Goal: Task Accomplishment & Management: Manage account settings

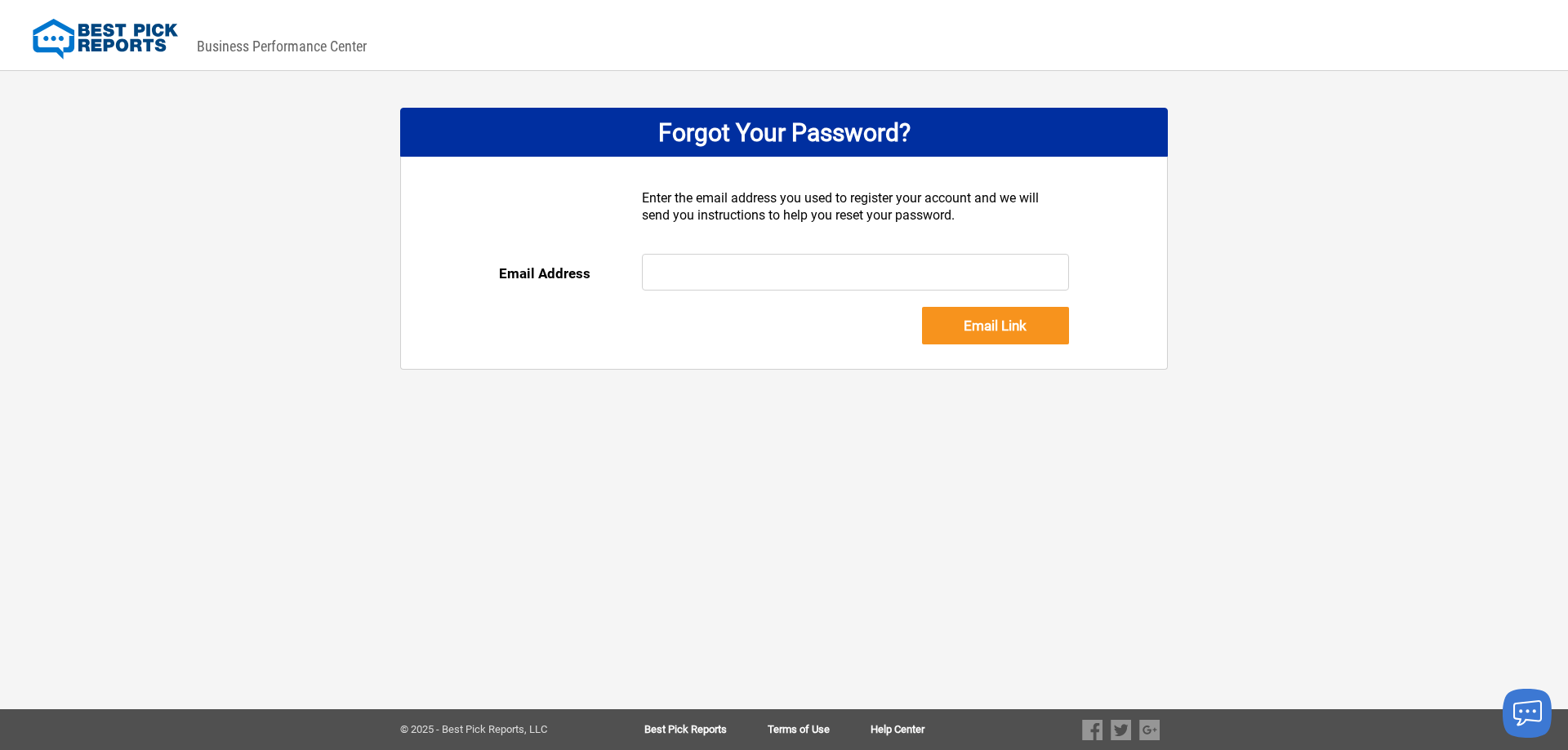
click at [695, 270] on input "text" at bounding box center [855, 272] width 428 height 37
type input "[PERSON_NAME][EMAIL_ADDRESS][DOMAIN_NAME]"
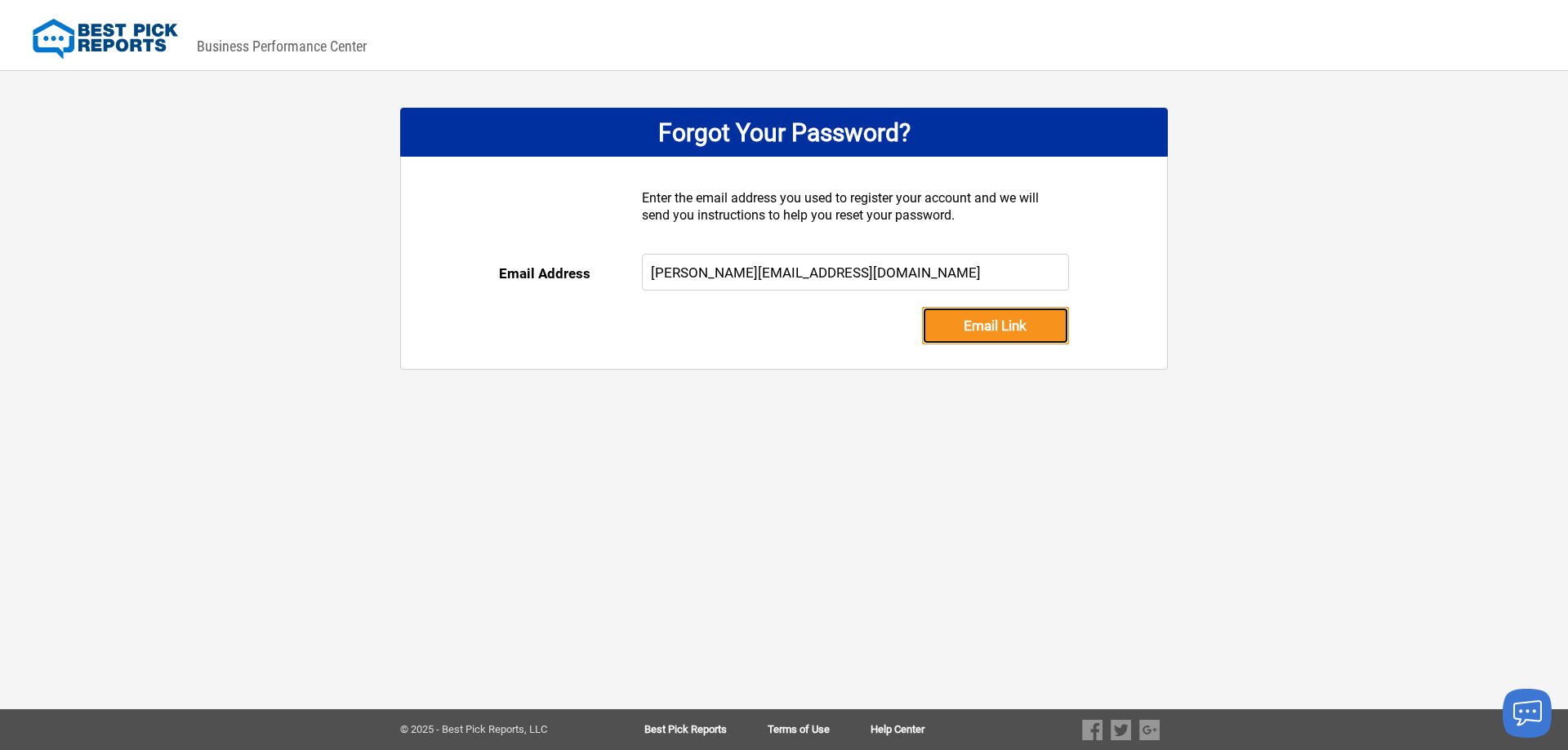
click at [995, 320] on input "Email Link" at bounding box center [995, 325] width 147 height 37
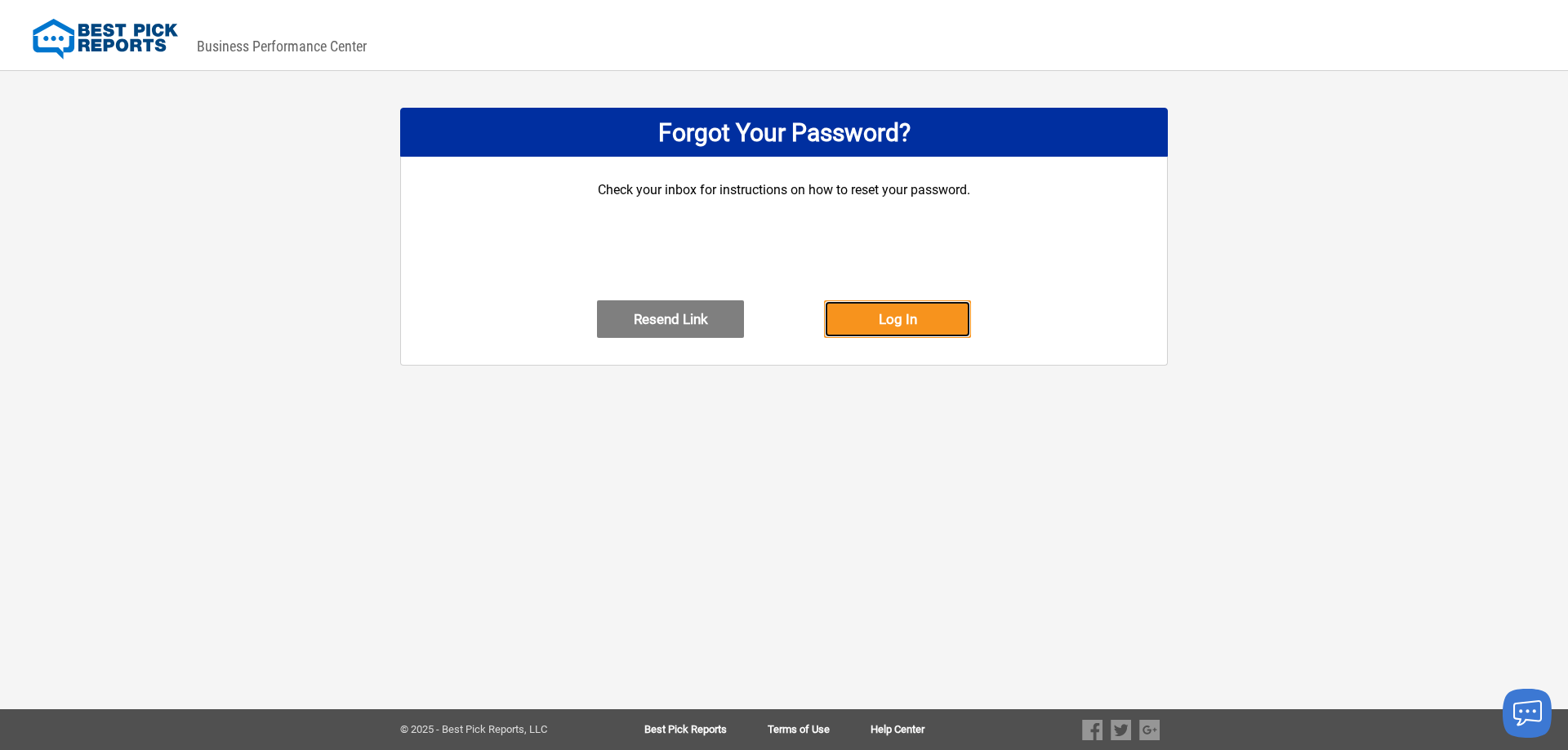
click at [901, 330] on button "Log In" at bounding box center [897, 319] width 147 height 37
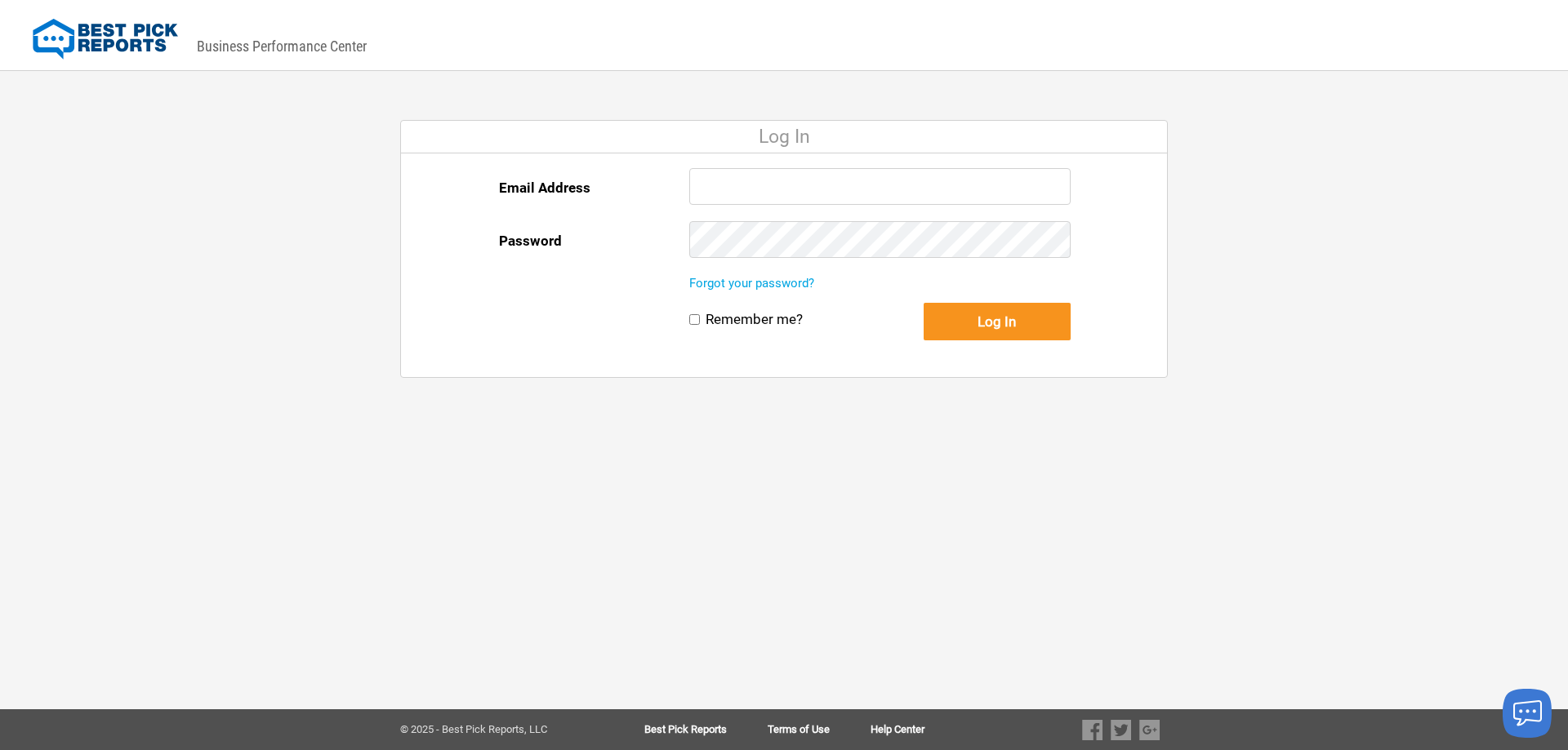
click at [899, 722] on div "© 2025 - Best Pick Reports, LLC Best Pick Reports Terms of Use Help Center" at bounding box center [784, 730] width 1568 height 41
click at [899, 731] on link "Help Center" at bounding box center [897, 730] width 54 height 11
